Goal: Transaction & Acquisition: Purchase product/service

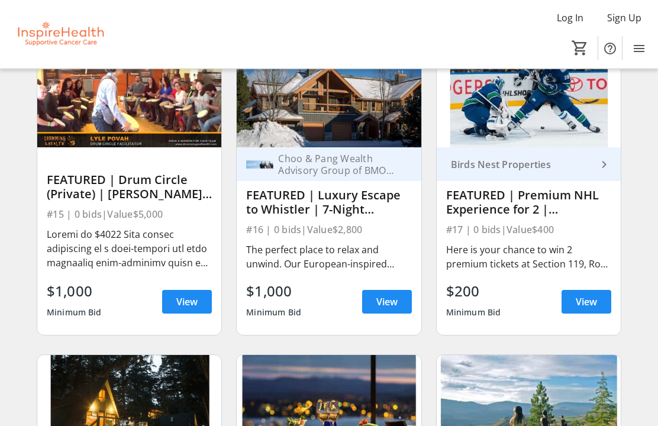
scroll to position [442, 0]
click at [358, 124] on img at bounding box center [329, 96] width 184 height 104
click at [381, 303] on span "View" at bounding box center [387, 302] width 21 height 14
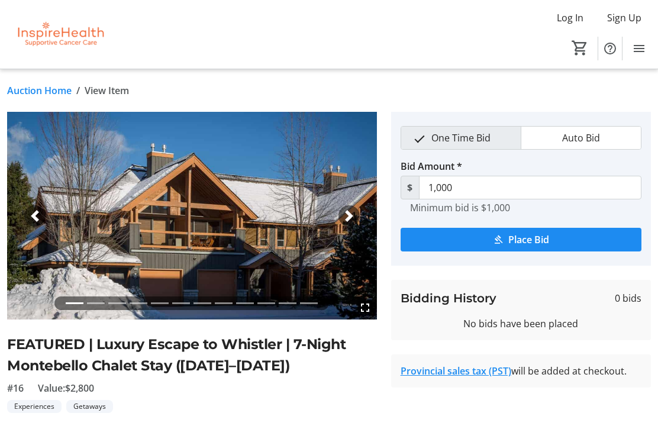
click at [349, 218] on span "button" at bounding box center [349, 216] width 12 height 12
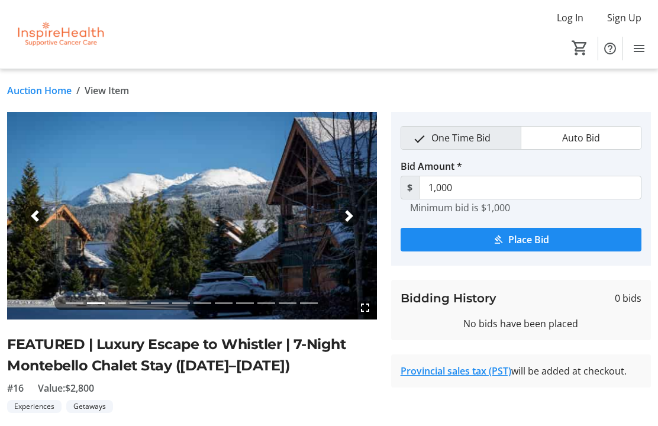
click at [343, 213] on span "button" at bounding box center [349, 216] width 12 height 12
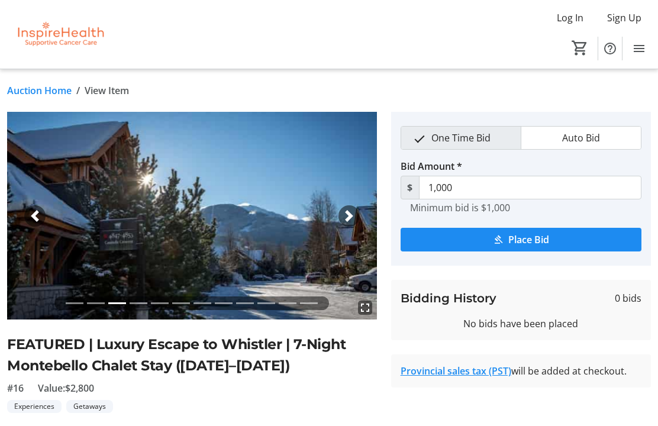
click at [348, 213] on span "button" at bounding box center [349, 216] width 12 height 12
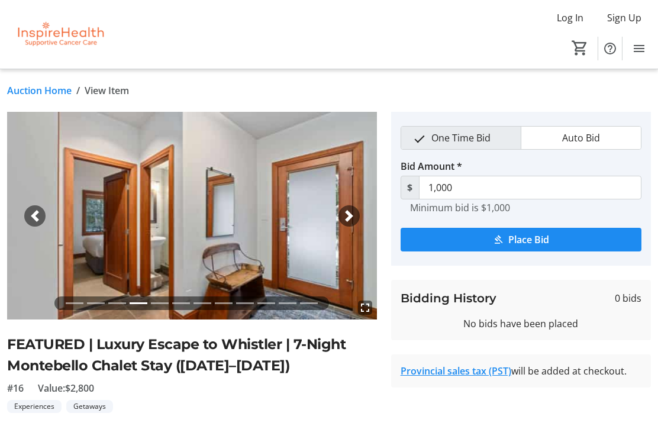
click at [349, 209] on div "Next" at bounding box center [349, 215] width 21 height 21
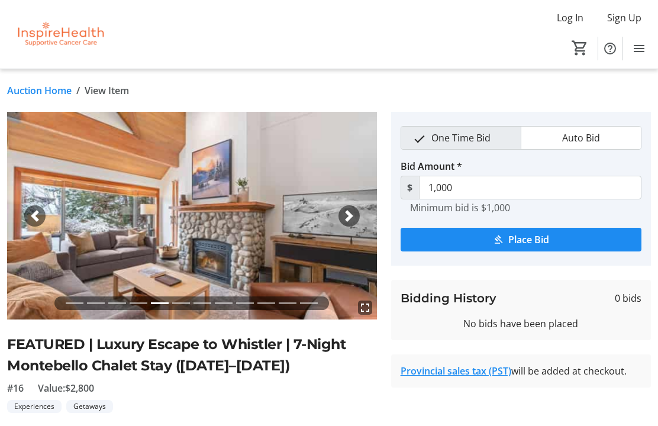
click at [352, 207] on div "Next" at bounding box center [349, 215] width 21 height 21
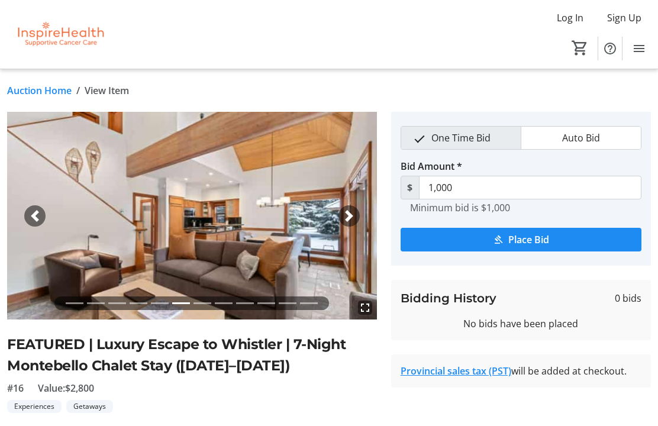
click at [356, 211] on div "Next" at bounding box center [349, 215] width 21 height 21
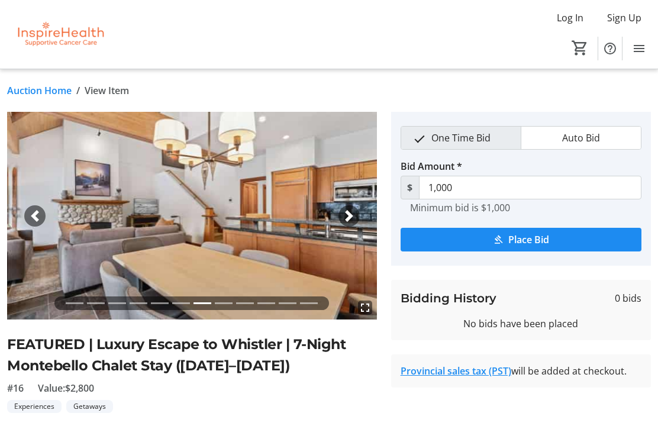
click at [358, 211] on div "Next" at bounding box center [349, 215] width 21 height 21
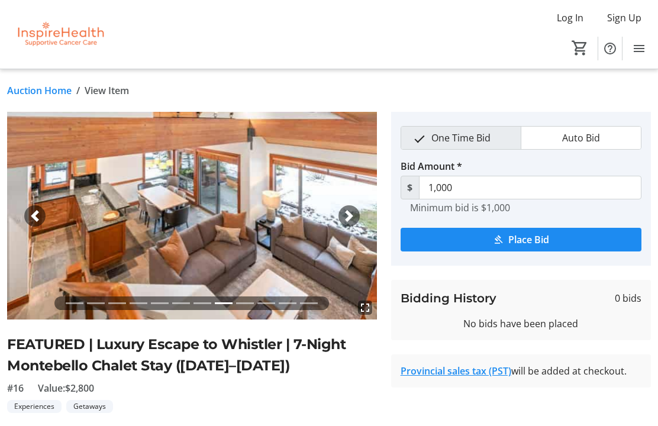
click at [356, 209] on div "Next" at bounding box center [349, 215] width 21 height 21
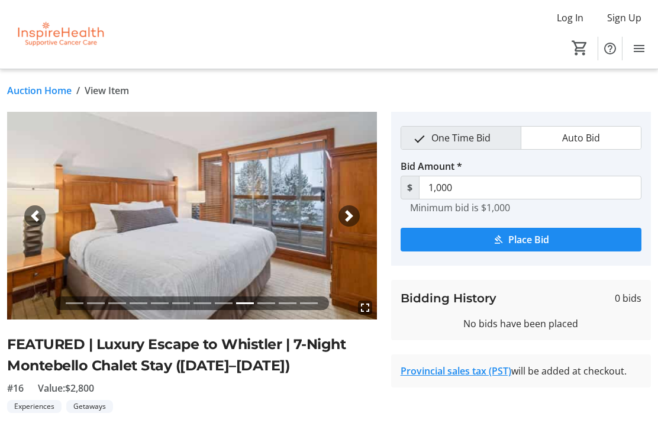
click at [352, 214] on span "button" at bounding box center [349, 216] width 12 height 12
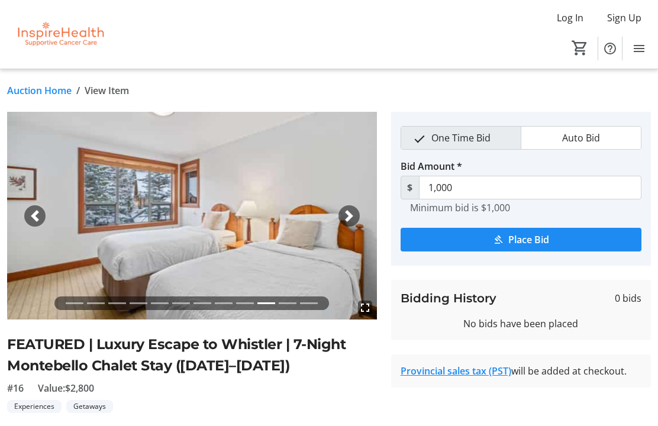
click at [351, 213] on span "button" at bounding box center [349, 216] width 12 height 12
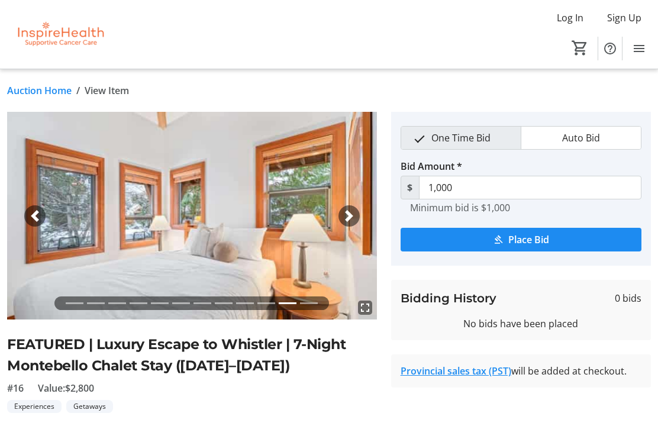
click at [347, 210] on span "button" at bounding box center [349, 216] width 12 height 12
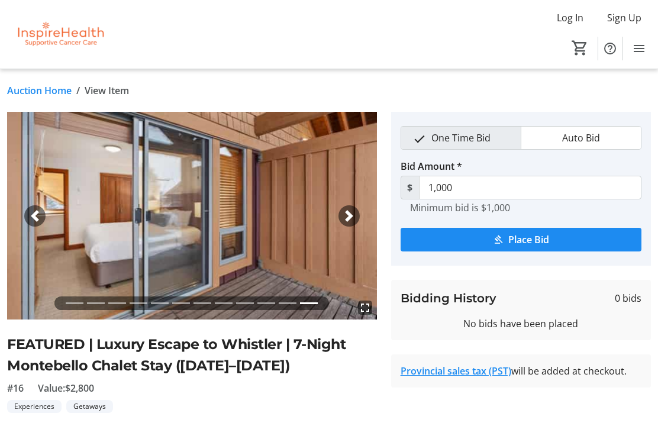
click at [343, 211] on span "button" at bounding box center [349, 216] width 12 height 12
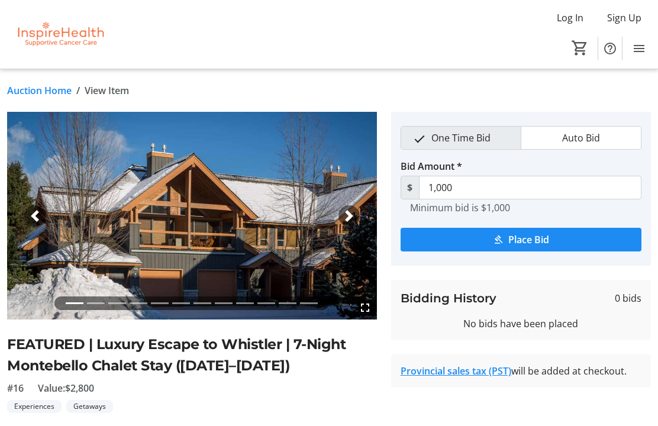
click at [348, 215] on span "button" at bounding box center [349, 216] width 12 height 12
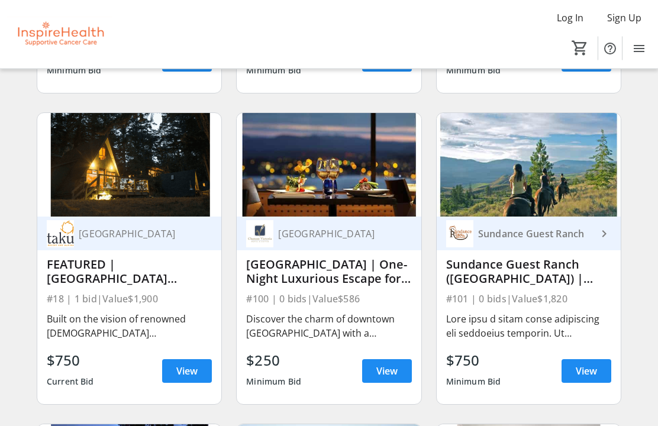
scroll to position [684, 0]
click at [89, 169] on img at bounding box center [129, 165] width 184 height 104
click at [120, 191] on img at bounding box center [129, 165] width 184 height 104
click at [125, 269] on div "FEATURED |[GEOGRAPHIC_DATA] Getaway | 3 Nights with Golf" at bounding box center [129, 272] width 165 height 28
click at [185, 366] on span "View" at bounding box center [186, 371] width 21 height 14
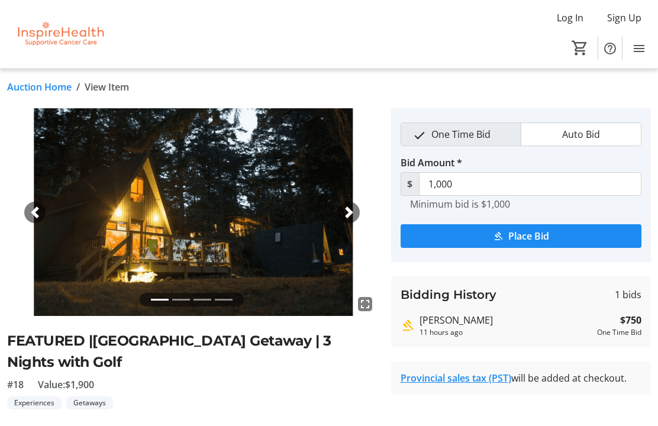
scroll to position [4, 0]
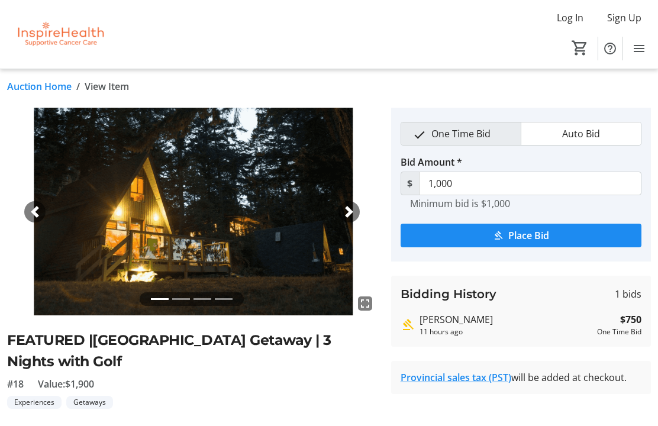
click at [349, 210] on span "button" at bounding box center [349, 212] width 12 height 12
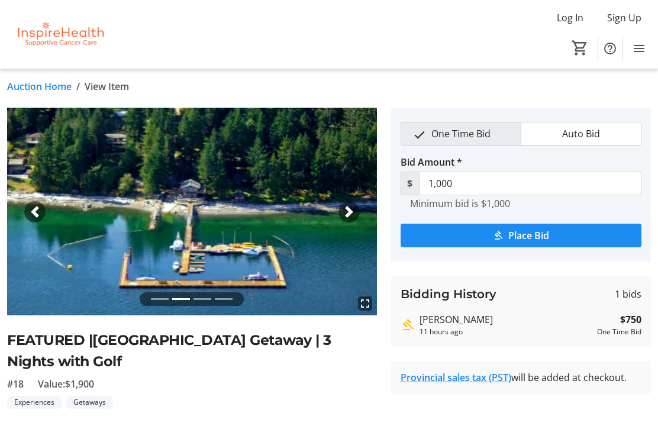
click at [362, 200] on img at bounding box center [192, 212] width 370 height 208
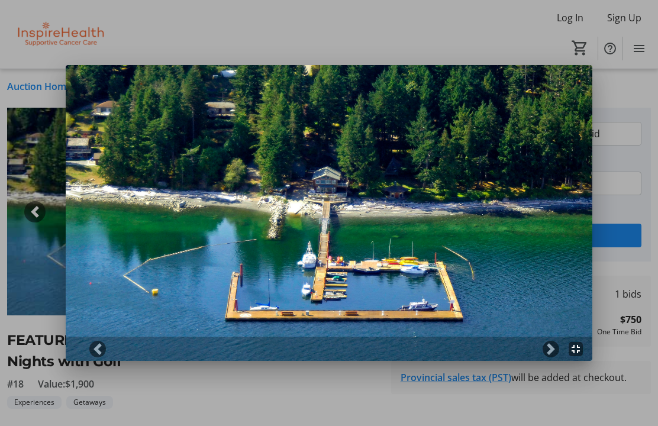
scroll to position [0, 0]
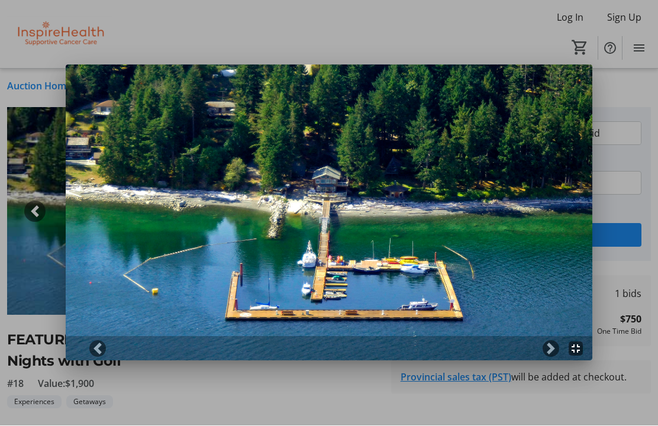
click at [549, 343] on span at bounding box center [551, 349] width 12 height 12
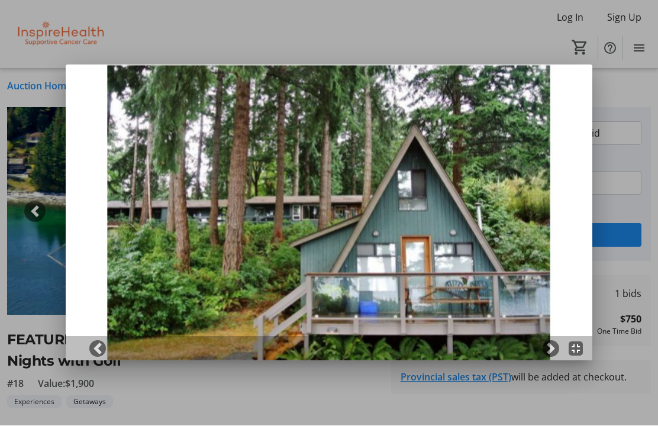
click at [549, 347] on span at bounding box center [551, 349] width 12 height 12
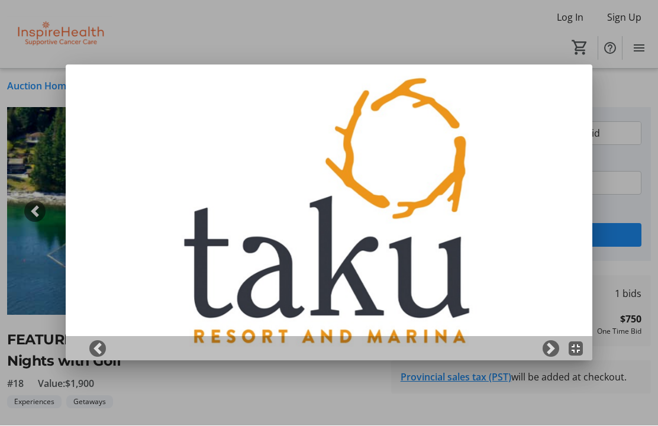
click at [550, 343] on span at bounding box center [551, 349] width 12 height 12
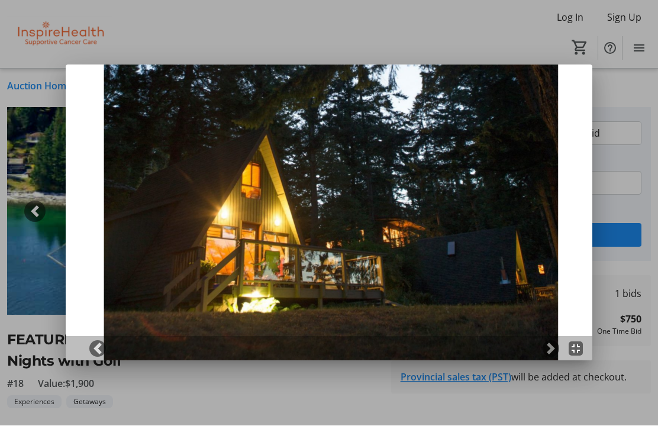
click at [504, 36] on div at bounding box center [329, 213] width 658 height 426
